Goal: Navigation & Orientation: Find specific page/section

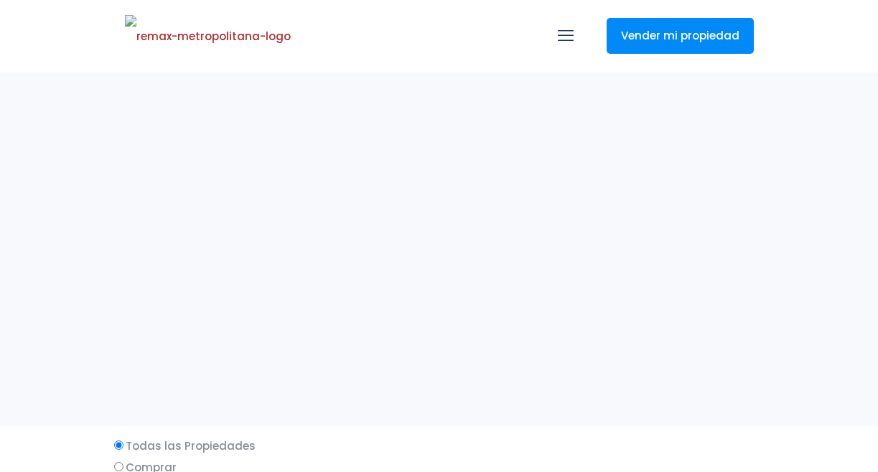
select select
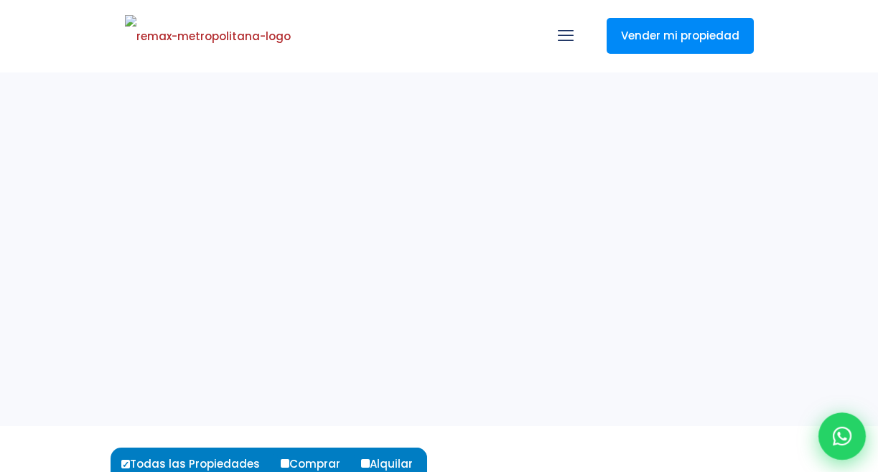
click at [842, 439] on icon at bounding box center [842, 436] width 19 height 19
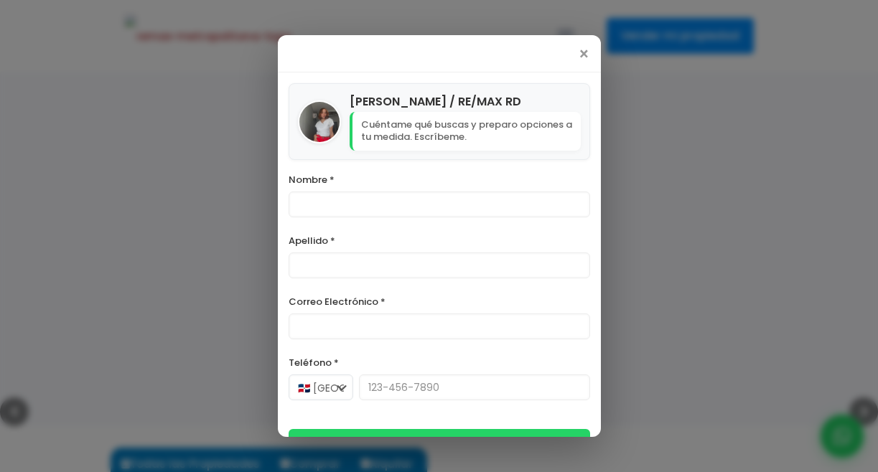
click at [3, 81] on div "× [PERSON_NAME] / RE/MAX RD Cuéntame qué buscas y preparo opciones a tu medida.…" at bounding box center [439, 236] width 878 height 472
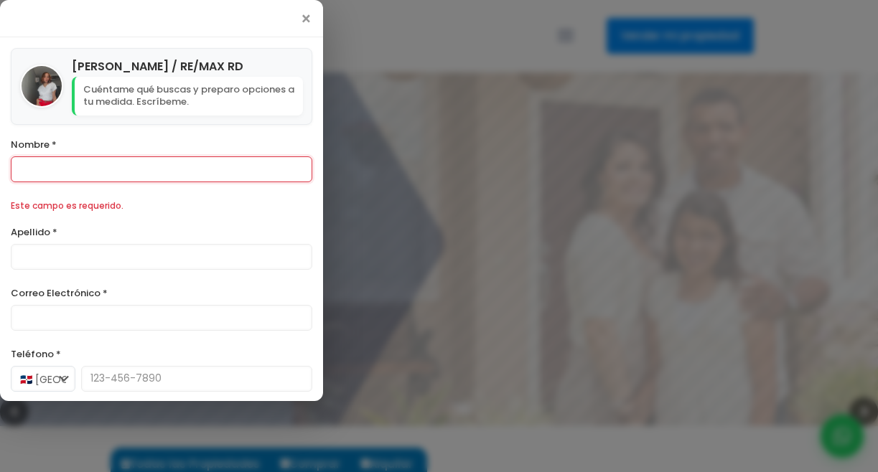
scroll to position [120, 0]
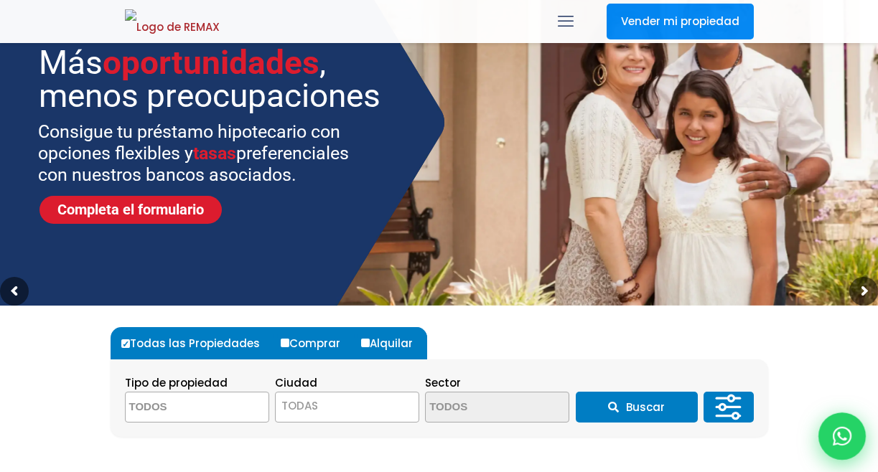
click at [853, 423] on div at bounding box center [841, 436] width 47 height 47
